Goal: Task Accomplishment & Management: Complete application form

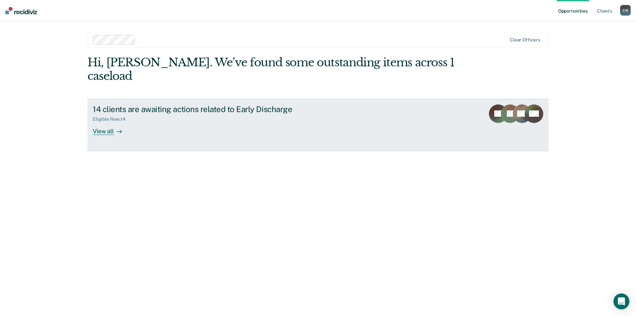
click at [109, 122] on div "View all" at bounding box center [111, 128] width 37 height 13
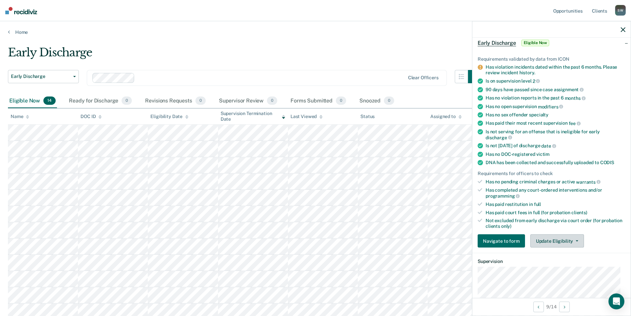
scroll to position [99, 0]
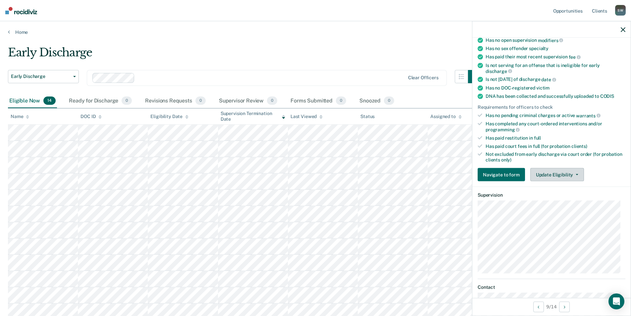
click at [537, 171] on button "Update Eligibility" at bounding box center [558, 174] width 54 height 13
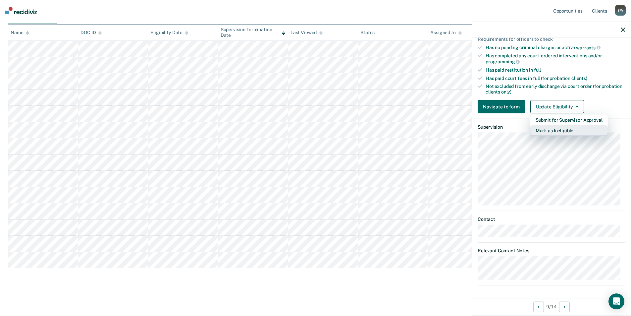
scroll to position [68, 0]
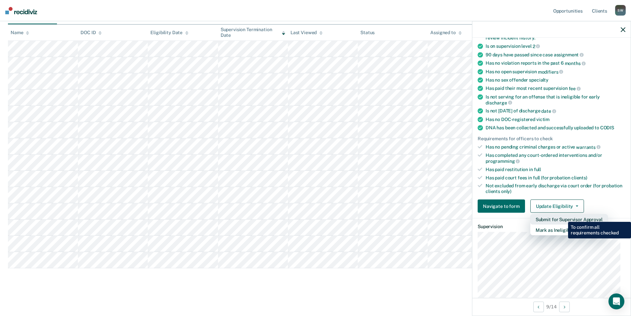
click at [563, 217] on button "Submit for Supervisor Approval" at bounding box center [570, 219] width 78 height 11
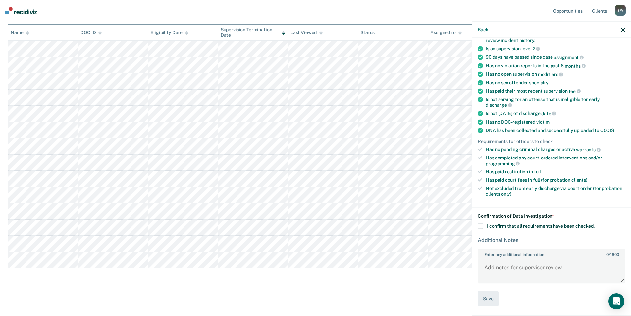
scroll to position [65, 0]
click at [479, 228] on span at bounding box center [480, 226] width 5 height 5
click at [595, 224] on input "I confirm that all requirements have been checked." at bounding box center [595, 224] width 0 height 0
click at [510, 270] on textarea "Enter any additional information 0 / 1600" at bounding box center [552, 271] width 147 height 25
type textarea "HIs violation for DWLR was dismissed"
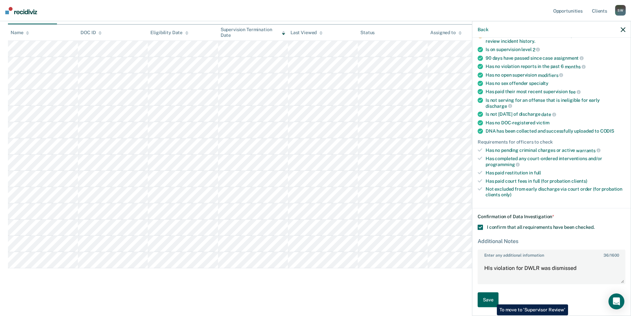
click at [492, 299] on button "Save" at bounding box center [488, 299] width 21 height 15
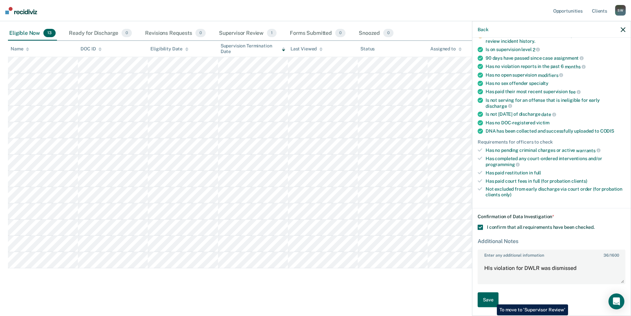
scroll to position [68, 0]
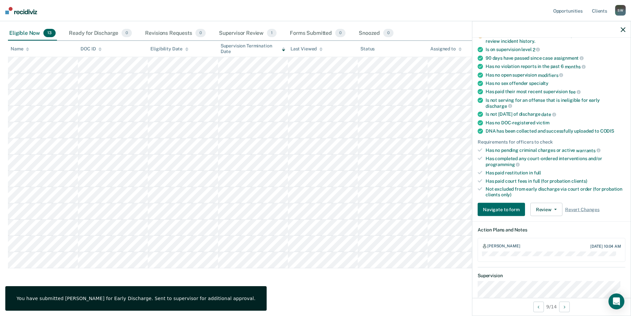
click at [624, 31] on icon "button" at bounding box center [623, 29] width 5 height 5
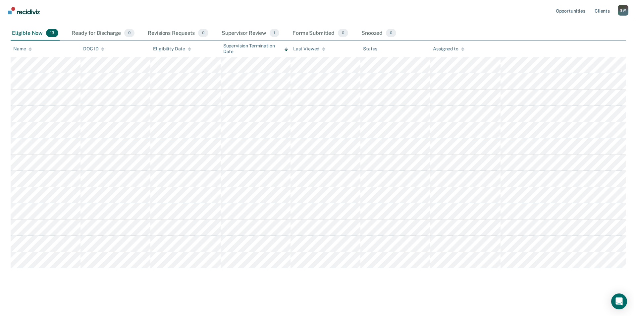
scroll to position [0, 0]
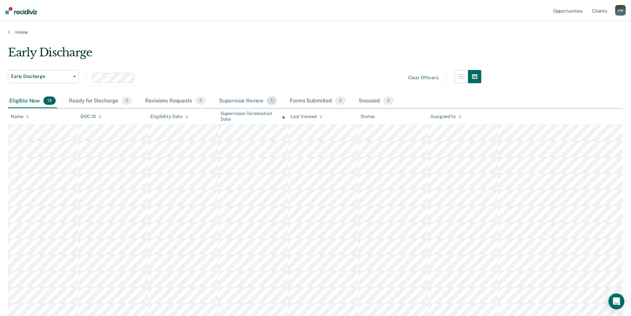
click at [235, 103] on div "Supervisor Review 1" at bounding box center [248, 101] width 61 height 15
